Goal: Find specific page/section: Find specific page/section

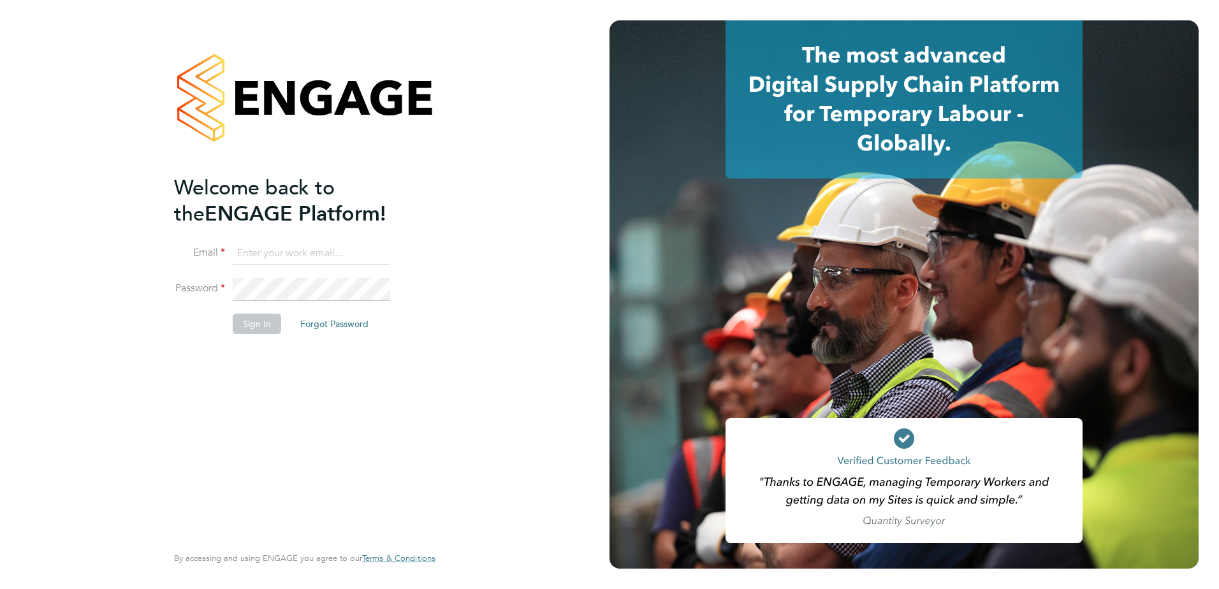
type input "finlay.daly@vistry.co.uk"
drag, startPoint x: 364, startPoint y: 450, endPoint x: 327, endPoint y: 399, distance: 62.6
click at [362, 451] on div "Welcome back to the ENGAGE Platform! Email finlay.daly@vistry.co.uk Password Si…" at bounding box center [298, 358] width 249 height 367
click at [256, 326] on button "Sign In" at bounding box center [257, 324] width 48 height 20
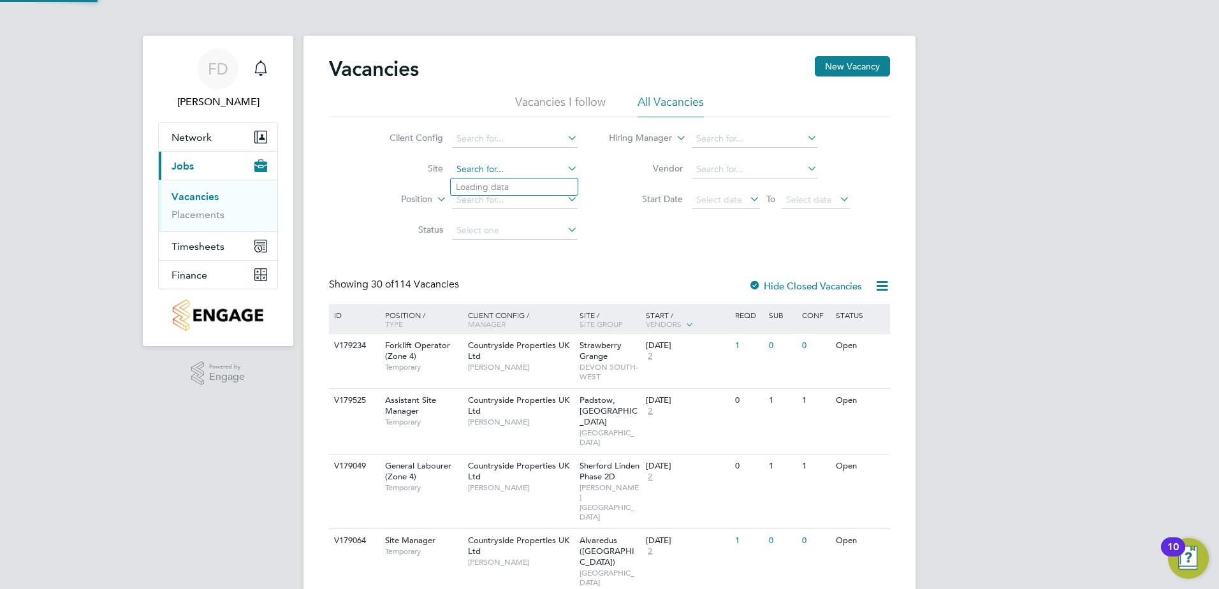
click at [495, 172] on input at bounding box center [515, 170] width 126 height 18
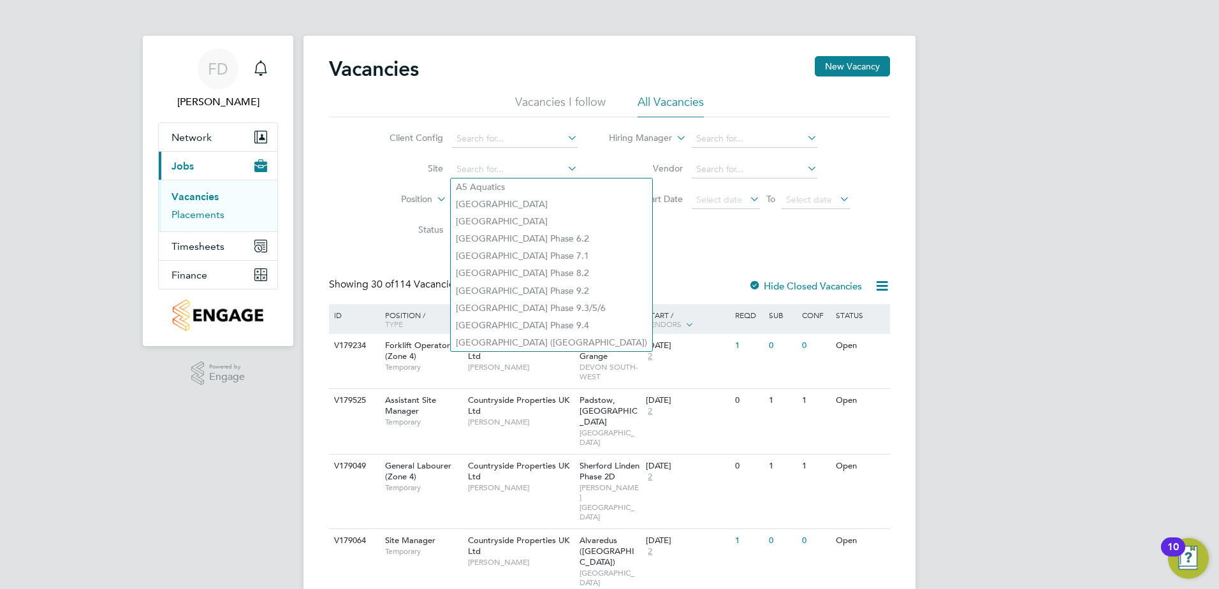
click at [214, 219] on link "Placements" at bounding box center [198, 215] width 53 height 12
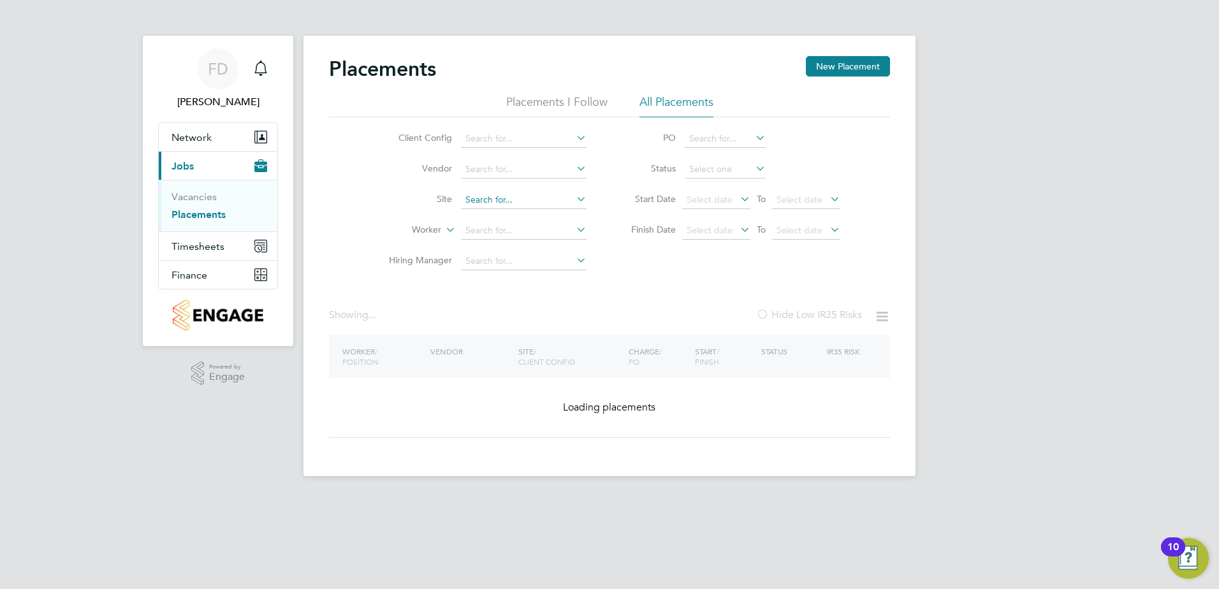
click at [502, 203] on input at bounding box center [524, 200] width 126 height 18
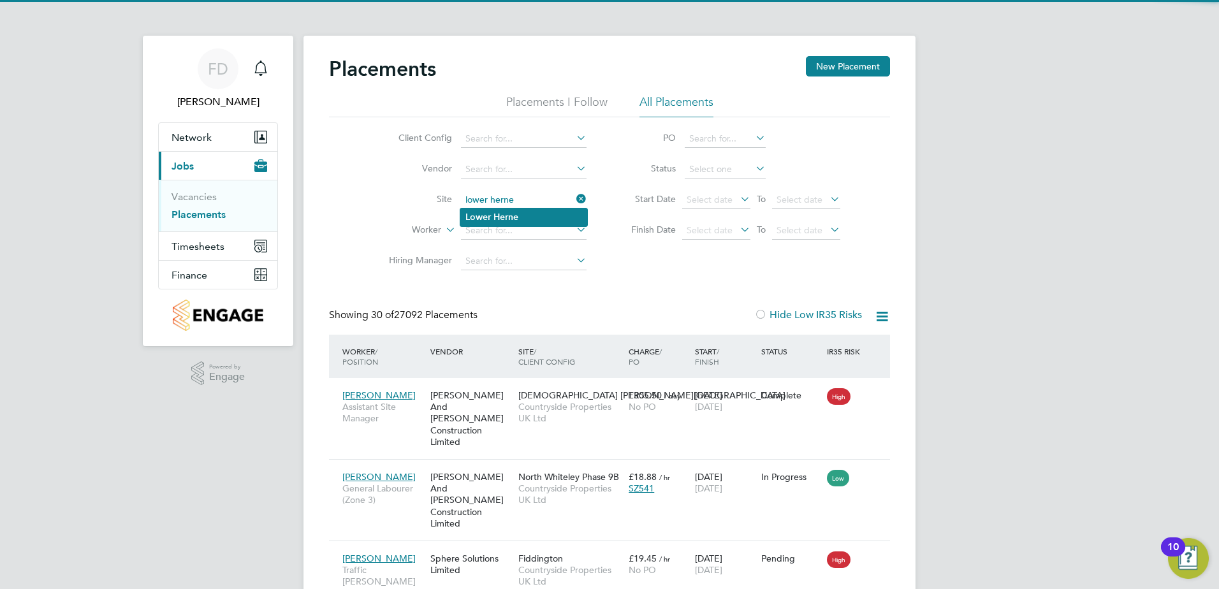
click at [529, 219] on li "Lower Herne" at bounding box center [523, 217] width 127 height 17
type input "Lower Herne"
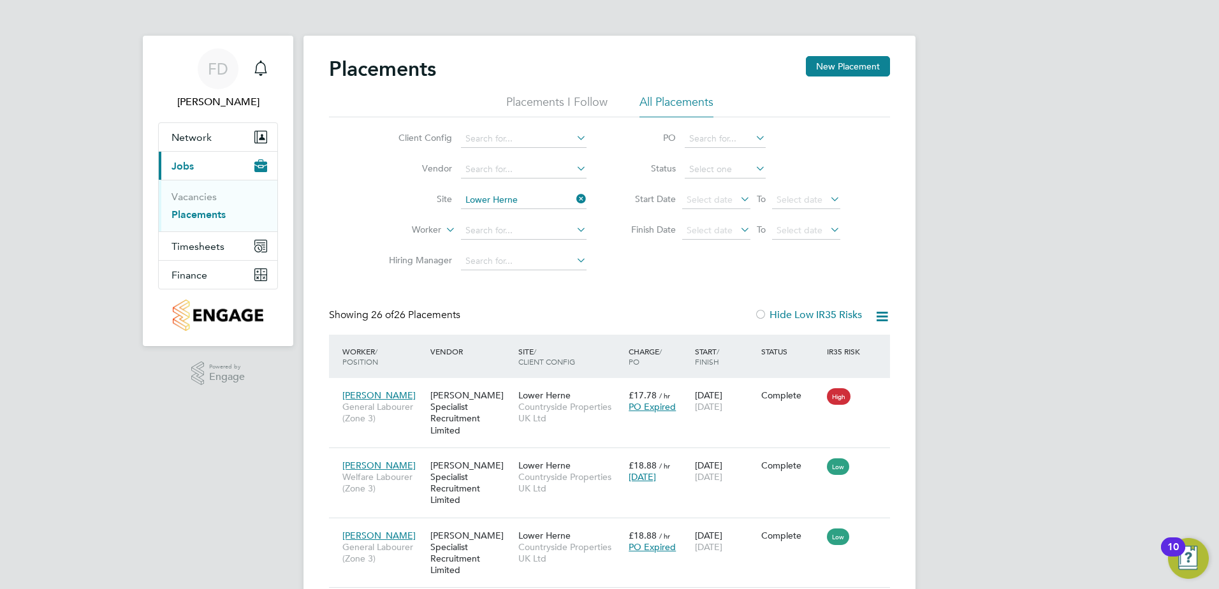
click at [614, 250] on div "Client Config Vendor Site [GEOGRAPHIC_DATA] Worker Hiring Manager PO Status Sta…" at bounding box center [609, 196] width 561 height 159
click at [574, 198] on icon at bounding box center [574, 199] width 0 height 18
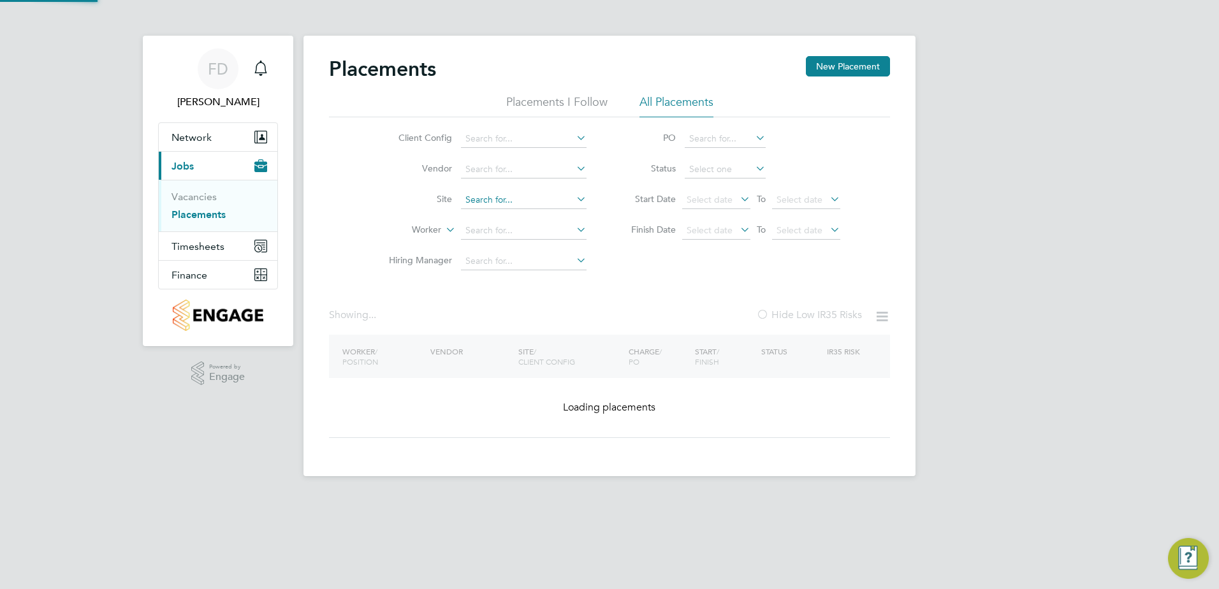
click at [535, 197] on input at bounding box center [524, 200] width 126 height 18
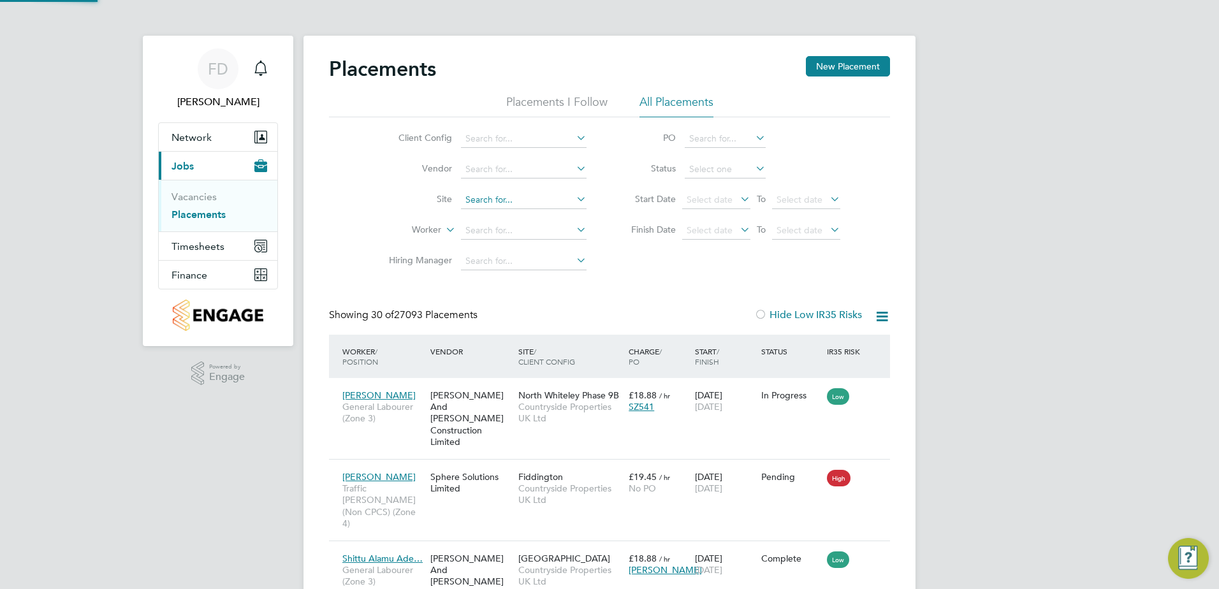
scroll to position [48, 111]
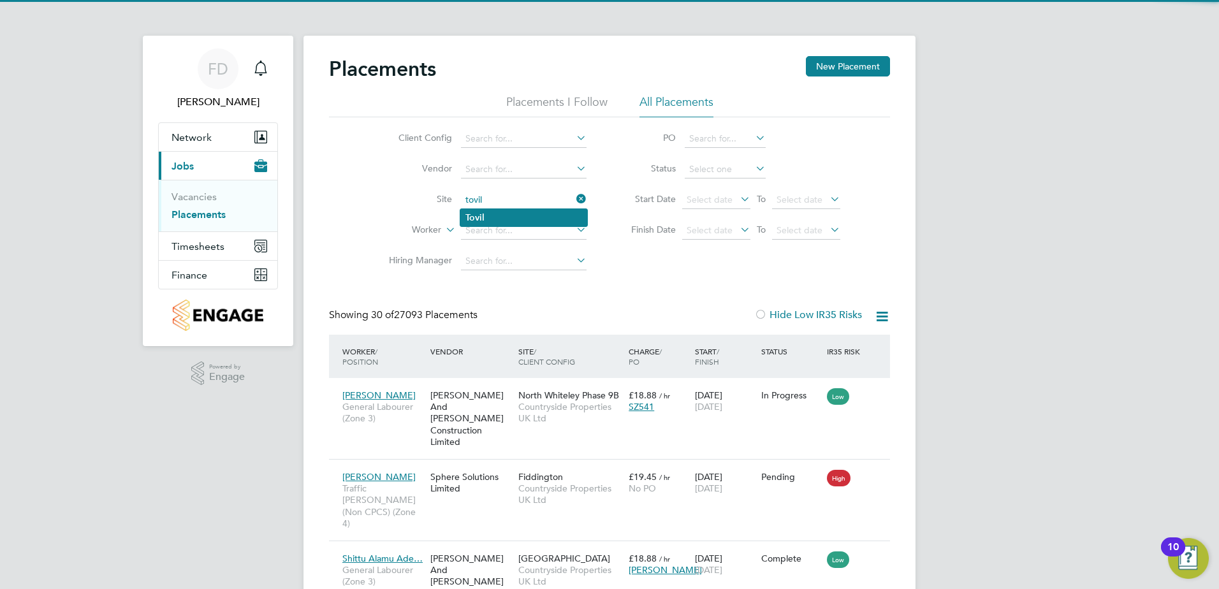
click at [515, 212] on li "Tovil" at bounding box center [523, 217] width 127 height 17
type input "Tovil"
